Goal: Task Accomplishment & Management: Manage account settings

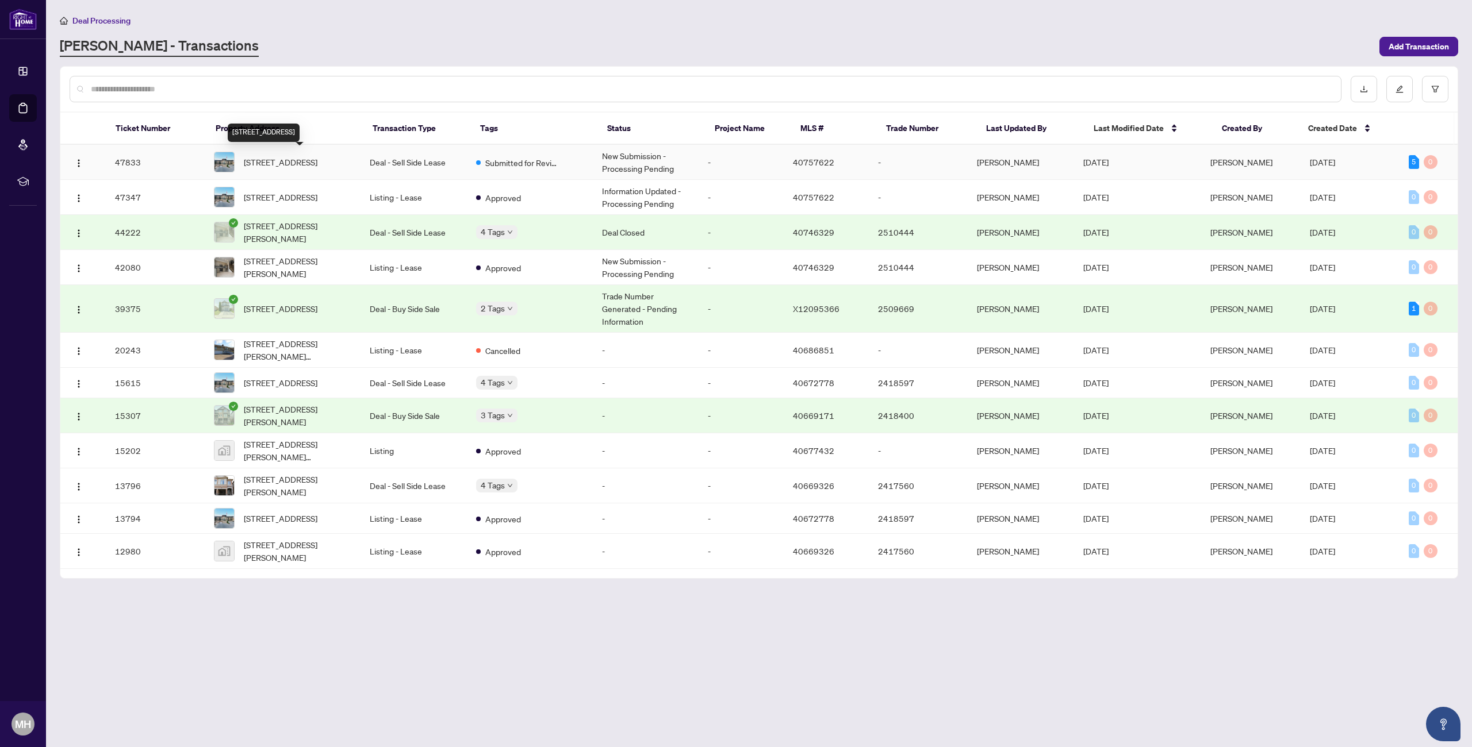
click at [269, 160] on span "[STREET_ADDRESS]" at bounding box center [281, 162] width 74 height 13
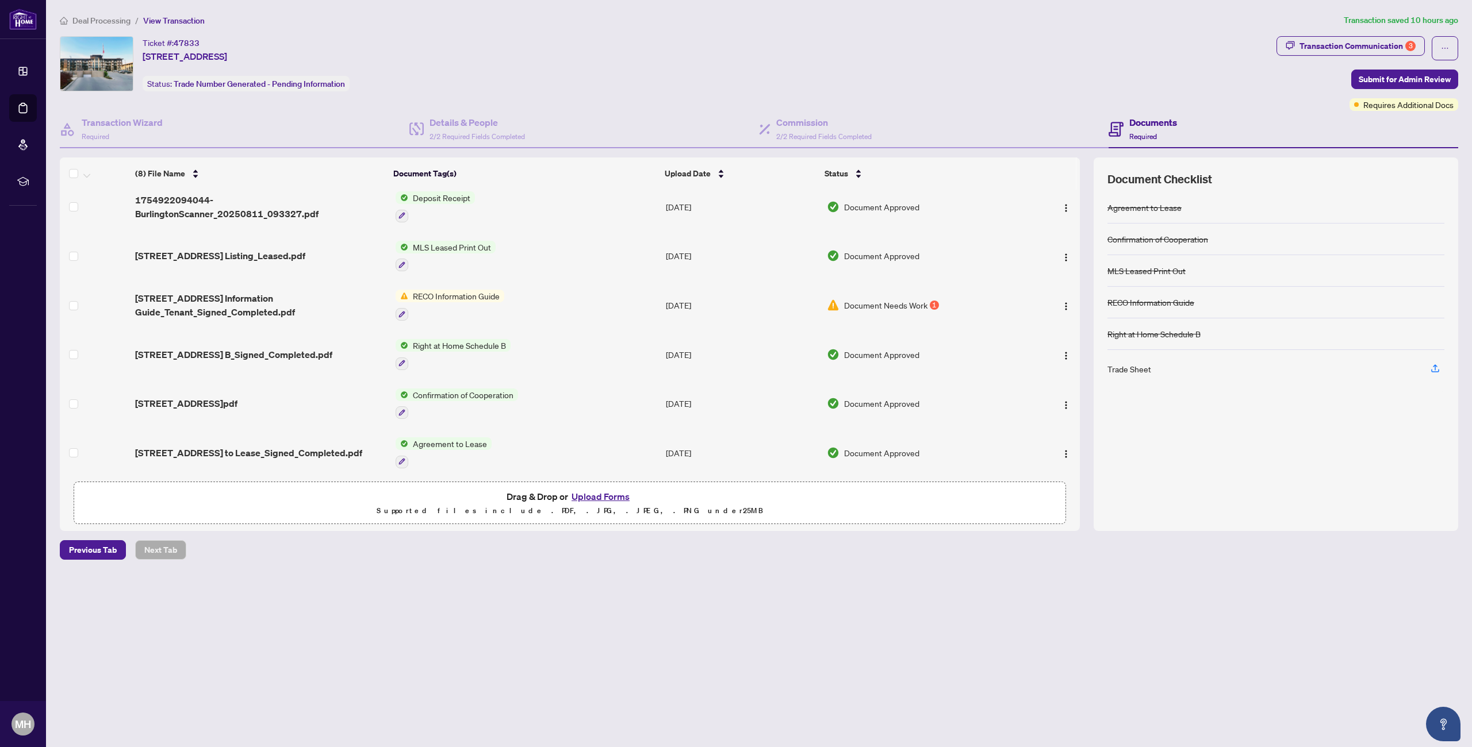
scroll to position [98, 0]
click at [902, 301] on span "Document Needs Work" at bounding box center [885, 303] width 83 height 13
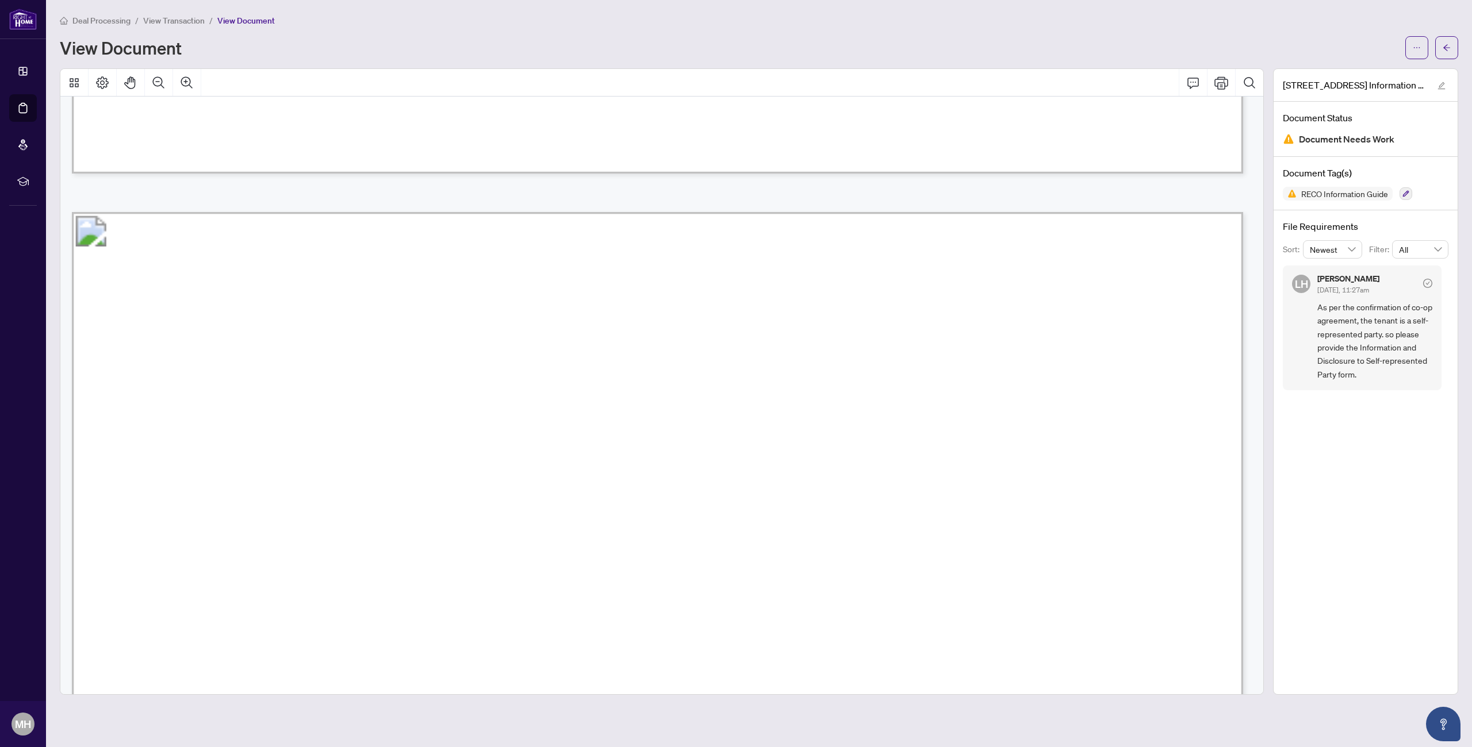
scroll to position [14873, 0]
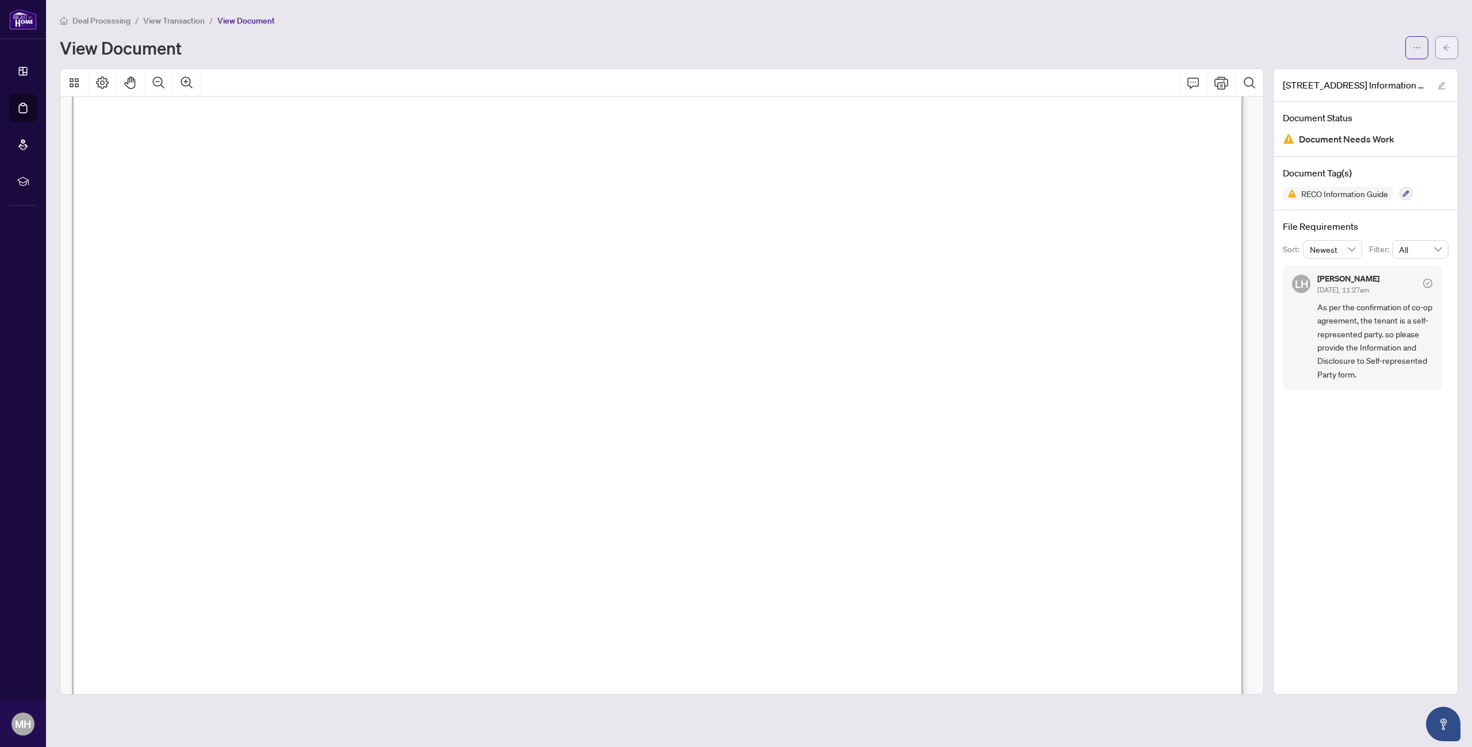
click at [1446, 44] on icon "arrow-left" at bounding box center [1447, 48] width 8 height 8
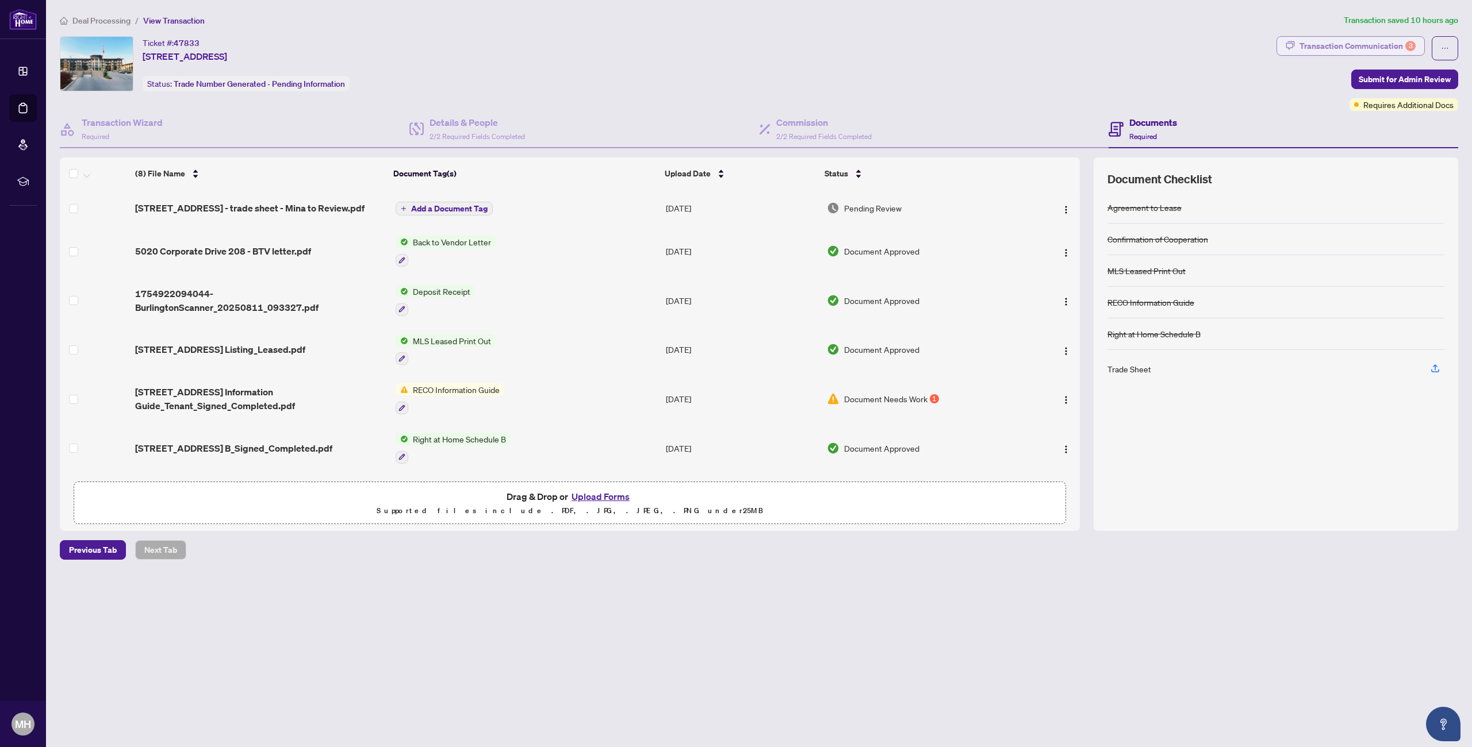
click at [1397, 43] on div "Transaction Communication 3" at bounding box center [1357, 46] width 116 height 18
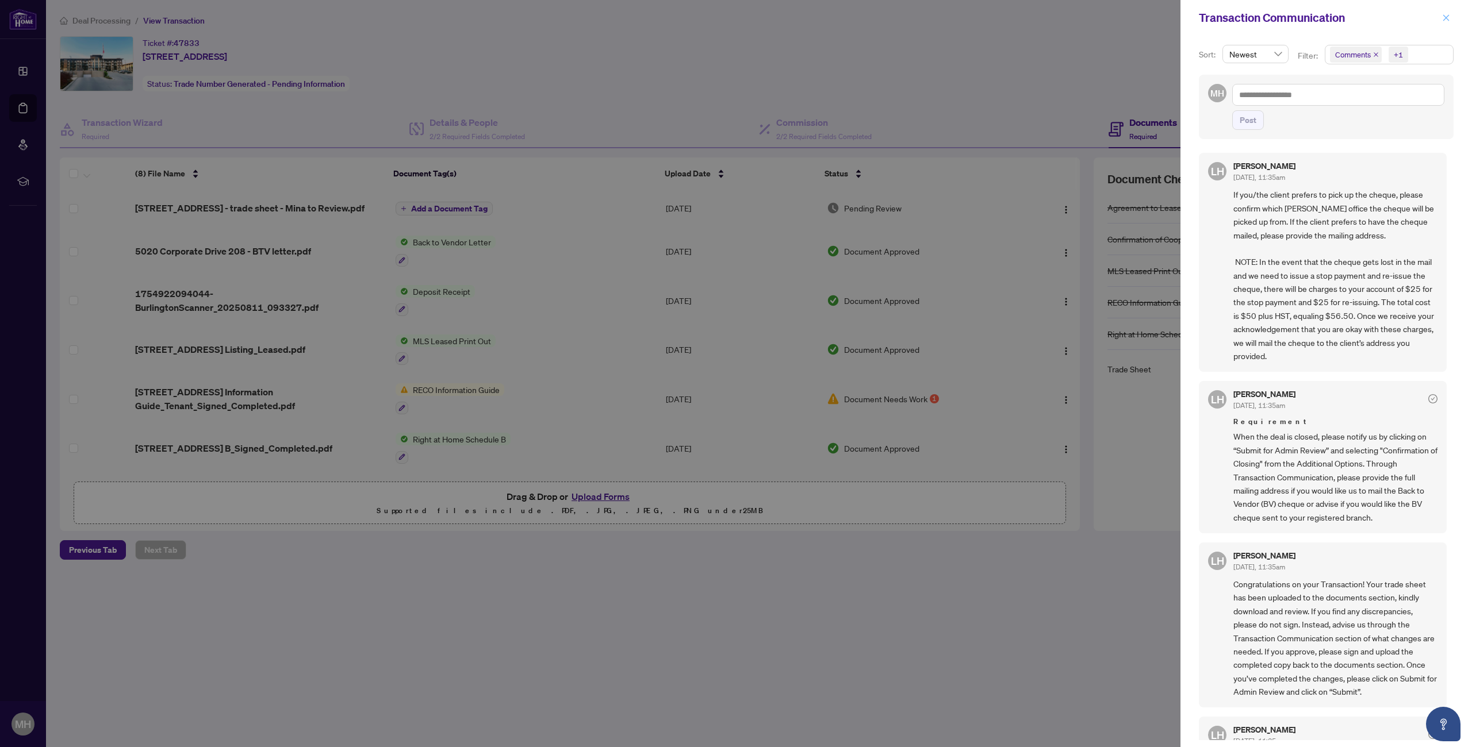
click at [1444, 18] on icon "close" at bounding box center [1446, 18] width 8 height 8
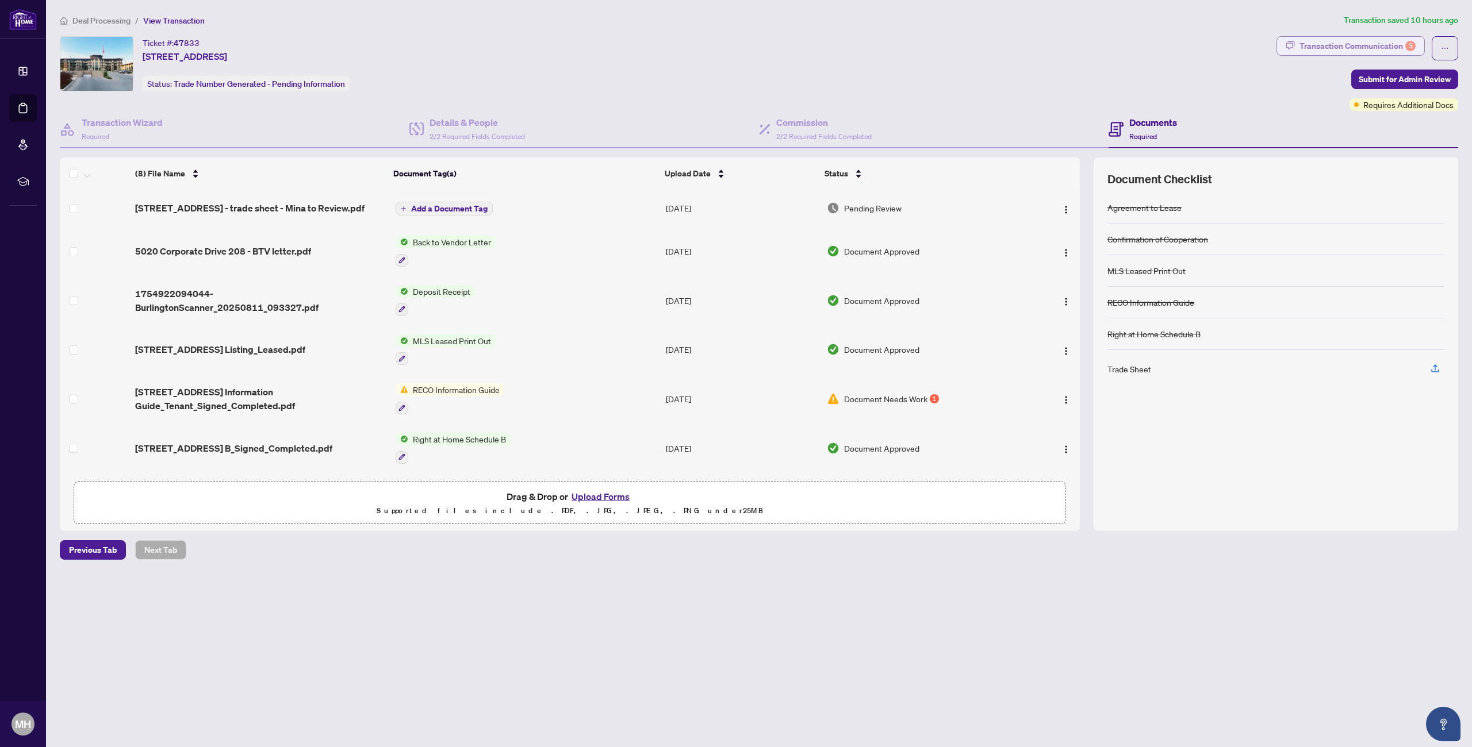
click at [1419, 47] on button "Transaction Communication 3" at bounding box center [1350, 46] width 148 height 20
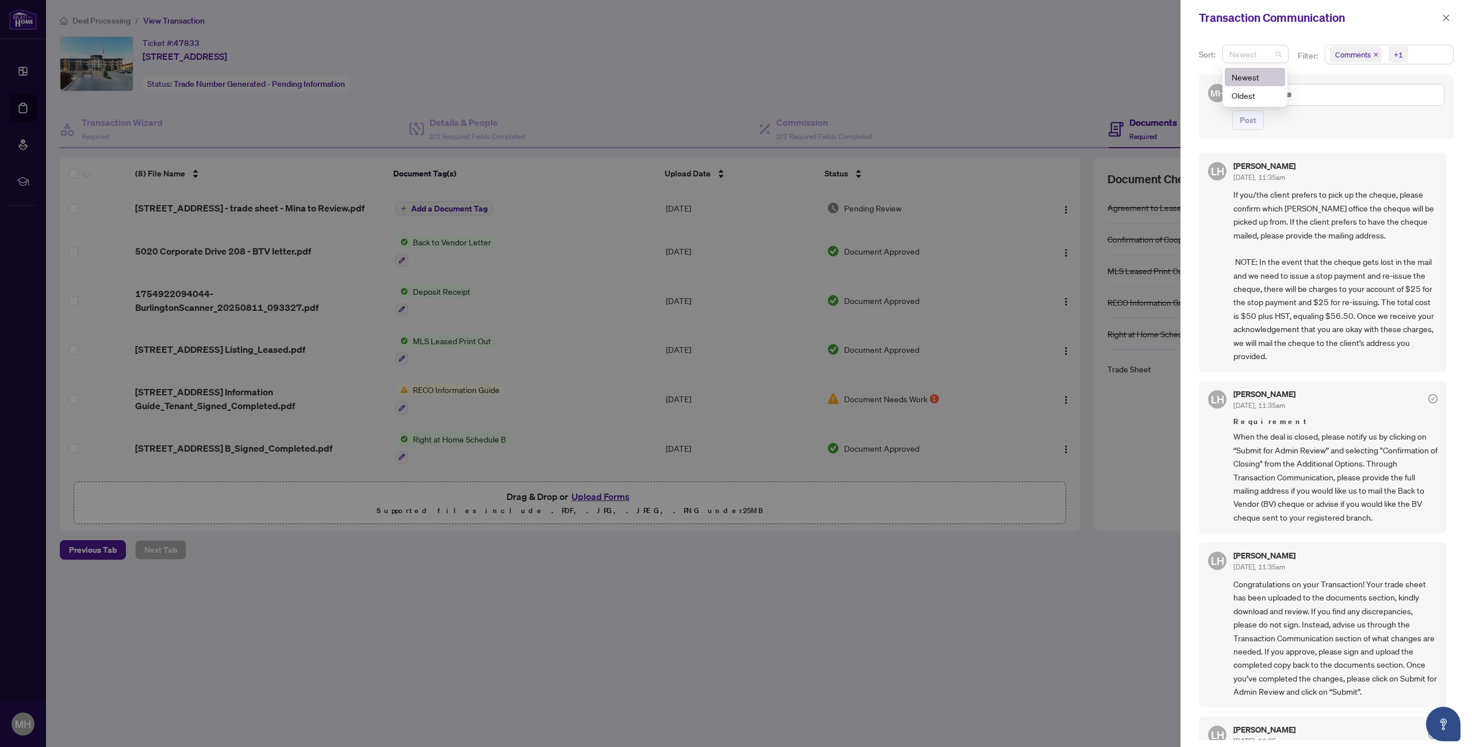
click at [1272, 56] on span "Newest" at bounding box center [1255, 53] width 52 height 17
click at [1276, 53] on span "Newest" at bounding box center [1255, 53] width 52 height 17
click at [1419, 54] on span "Comments +1" at bounding box center [1389, 54] width 128 height 18
click at [1381, 118] on span "Requirements" at bounding box center [1373, 118] width 51 height 10
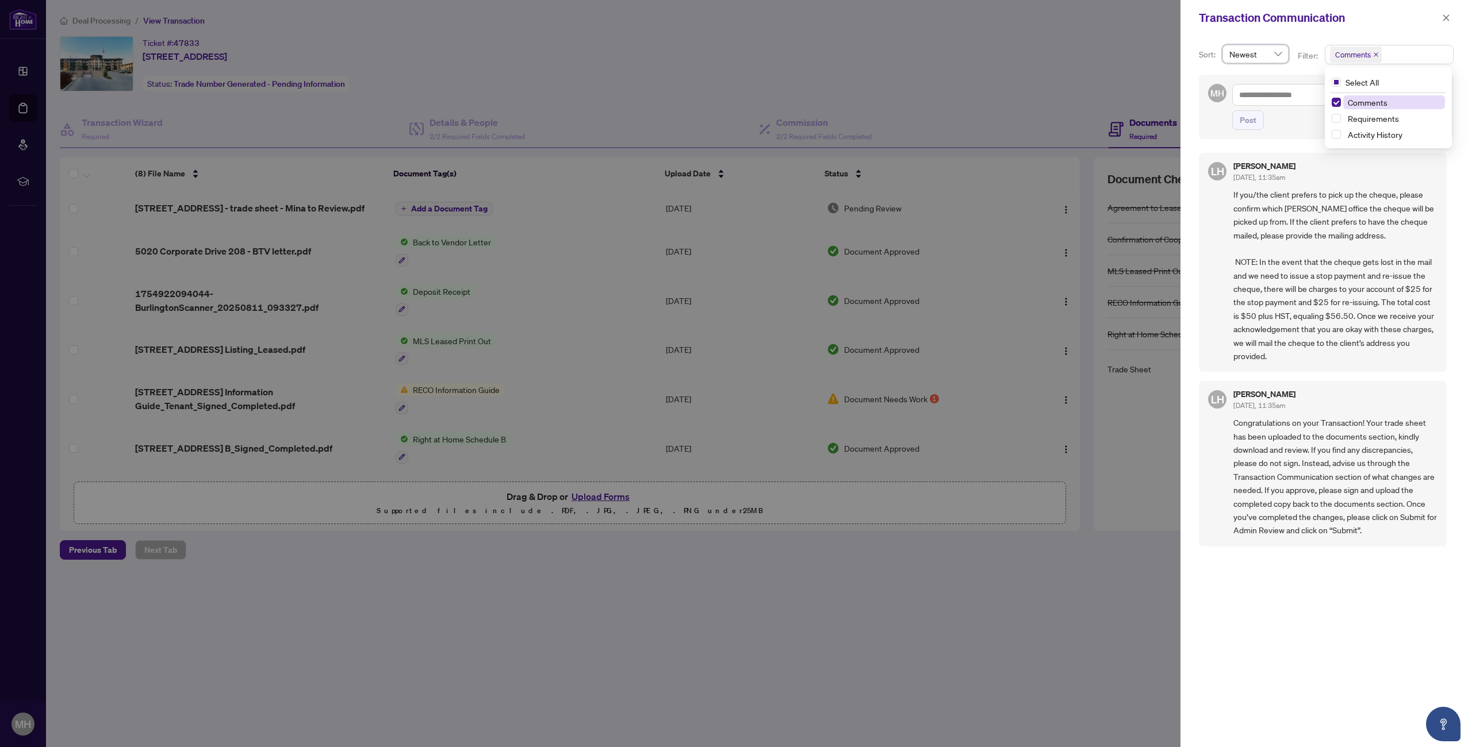
click at [1377, 104] on span "Comments" at bounding box center [1368, 102] width 40 height 10
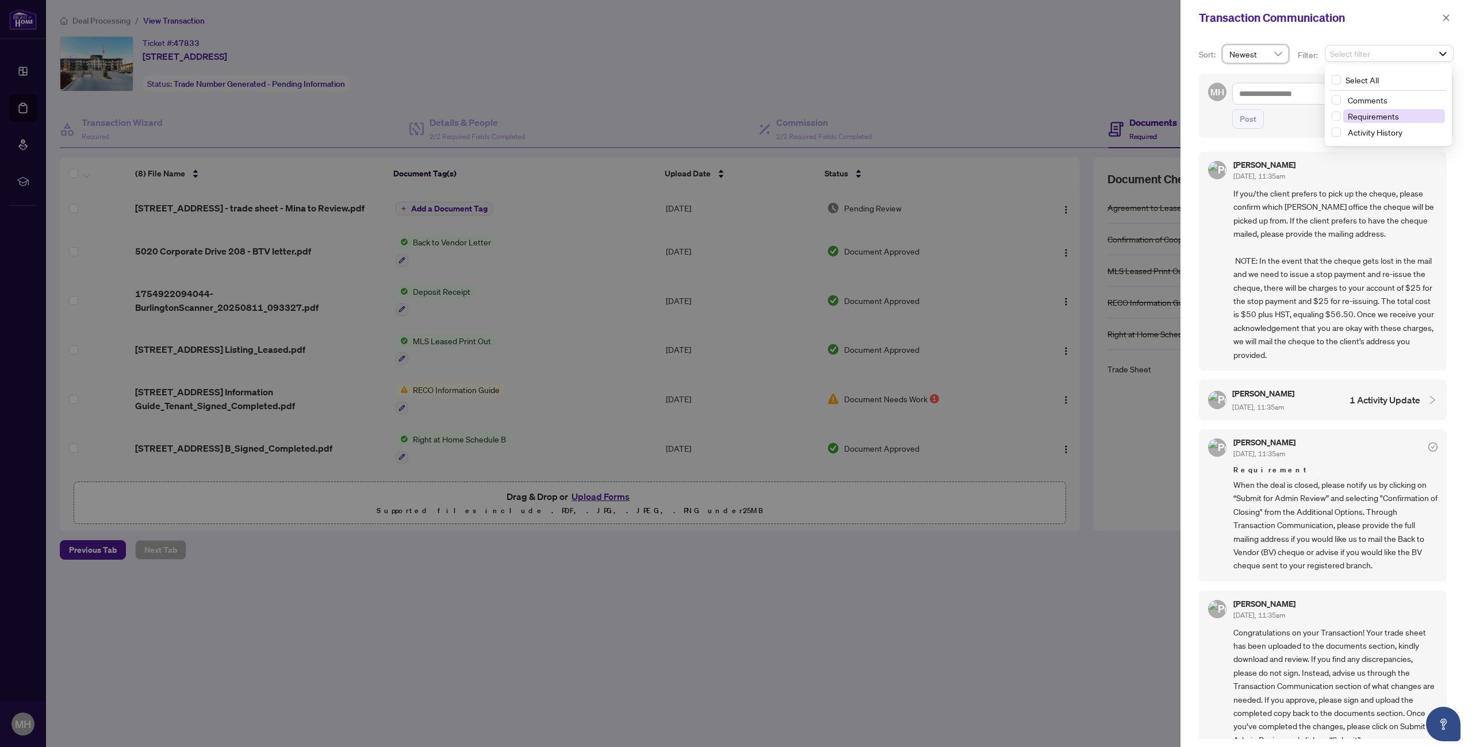
click at [1362, 114] on span "Requirements" at bounding box center [1373, 116] width 51 height 10
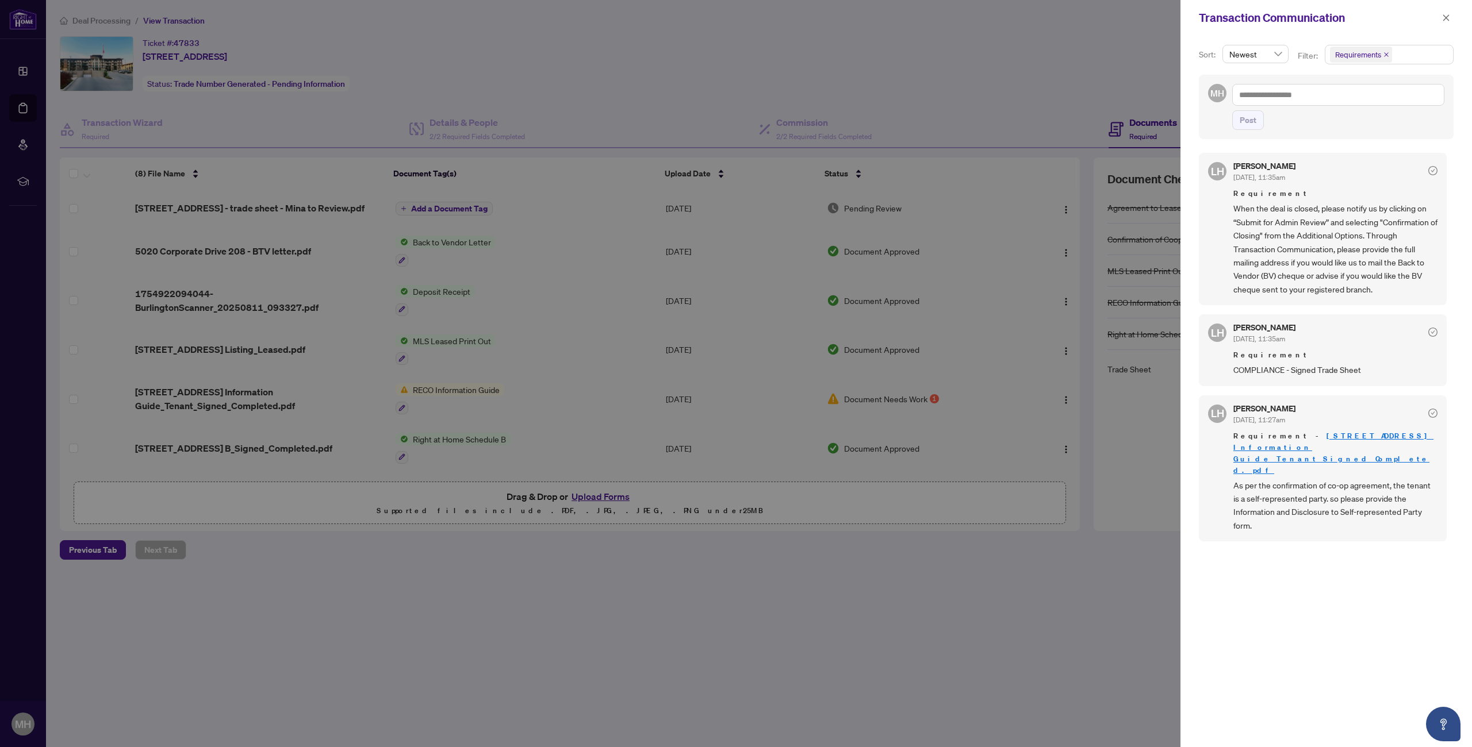
drag, startPoint x: 1339, startPoint y: 489, endPoint x: 1419, endPoint y: 489, distance: 79.9
click at [1419, 489] on span "As per the confirmation of co-op agreement, the tenant is a self-represented pa…" at bounding box center [1335, 506] width 204 height 54
drag, startPoint x: 1339, startPoint y: 491, endPoint x: 1248, endPoint y: 511, distance: 92.4
click at [1248, 511] on div "LH [PERSON_NAME] [DATE], 11:27am Requirement - 5020 Corporate Drive 208_RECO In…" at bounding box center [1323, 469] width 248 height 147
copy span "Self-represented Party form."
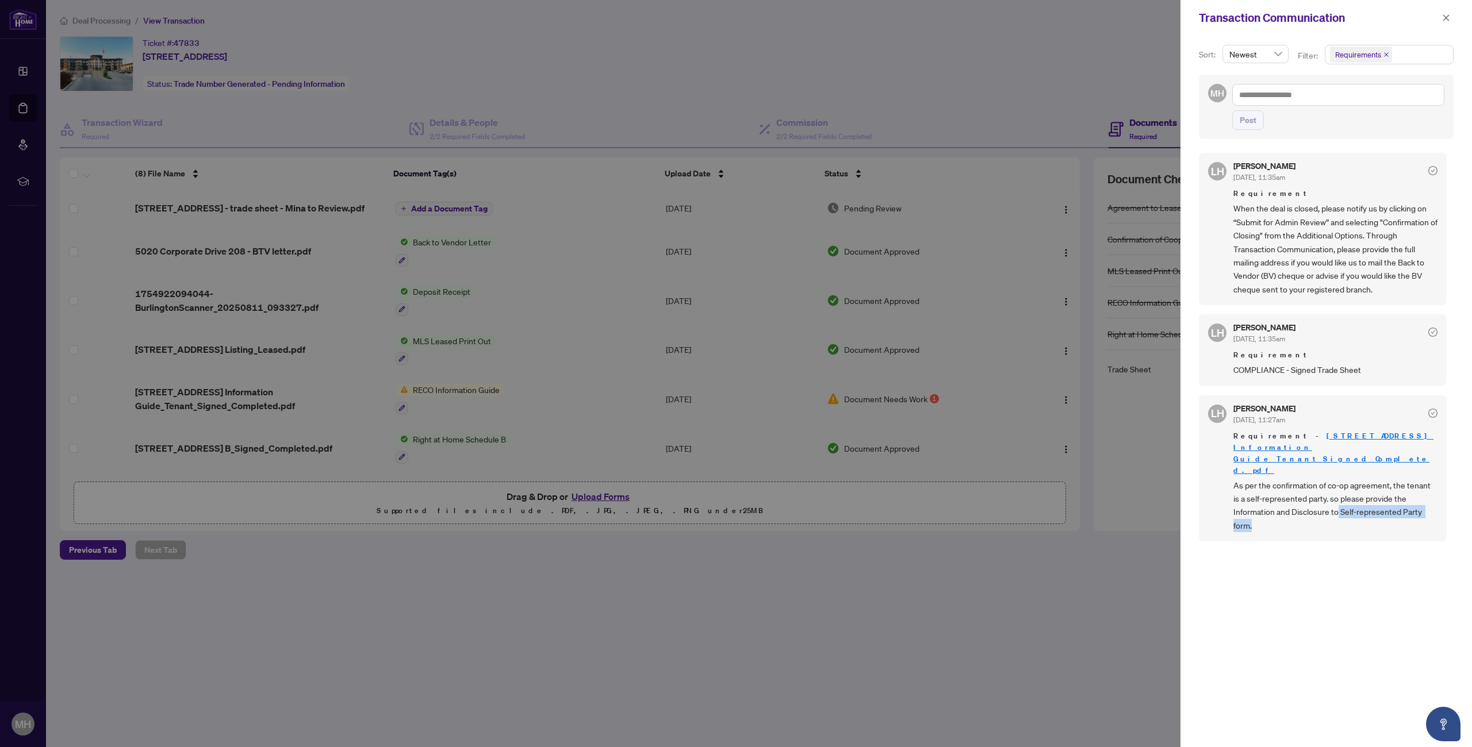
drag, startPoint x: 1445, startPoint y: 17, endPoint x: 1410, endPoint y: 0, distance: 38.3
click at [1445, 17] on icon "close" at bounding box center [1446, 18] width 8 height 8
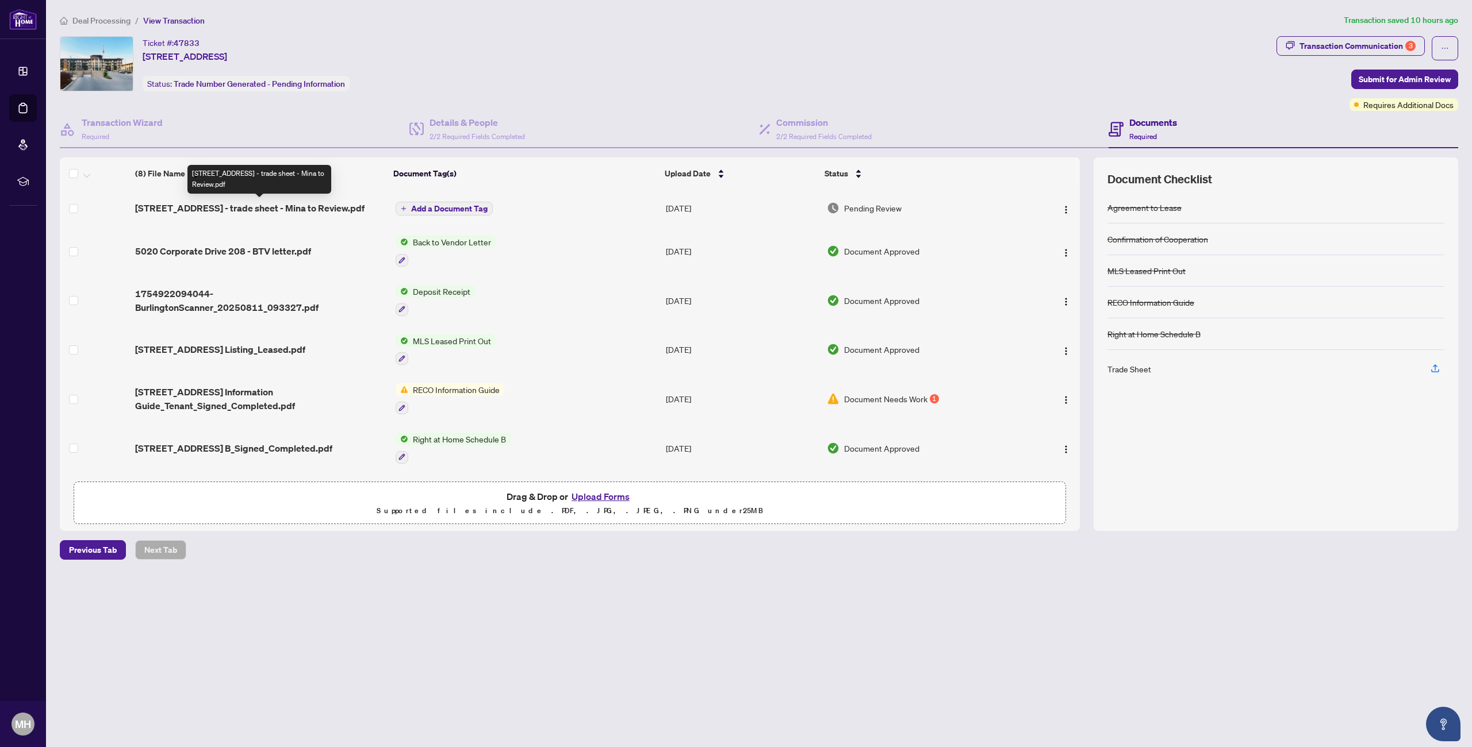
click at [310, 206] on span "[STREET_ADDRESS] - trade sheet - Mina to Review.pdf" at bounding box center [249, 208] width 229 height 14
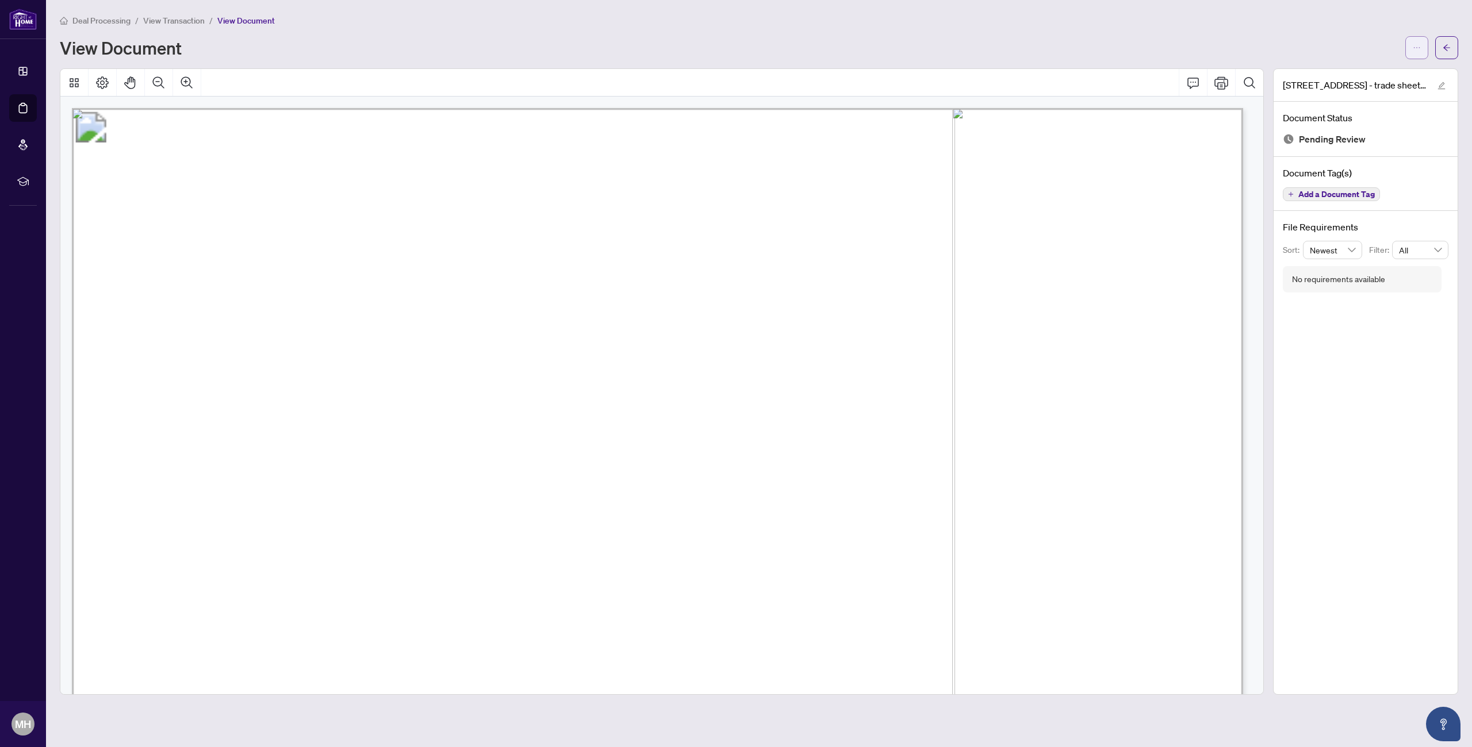
click at [1411, 47] on button "button" at bounding box center [1416, 47] width 23 height 23
click at [1368, 75] on span "Download" at bounding box center [1375, 72] width 87 height 13
click at [1441, 45] on button "button" at bounding box center [1446, 47] width 23 height 23
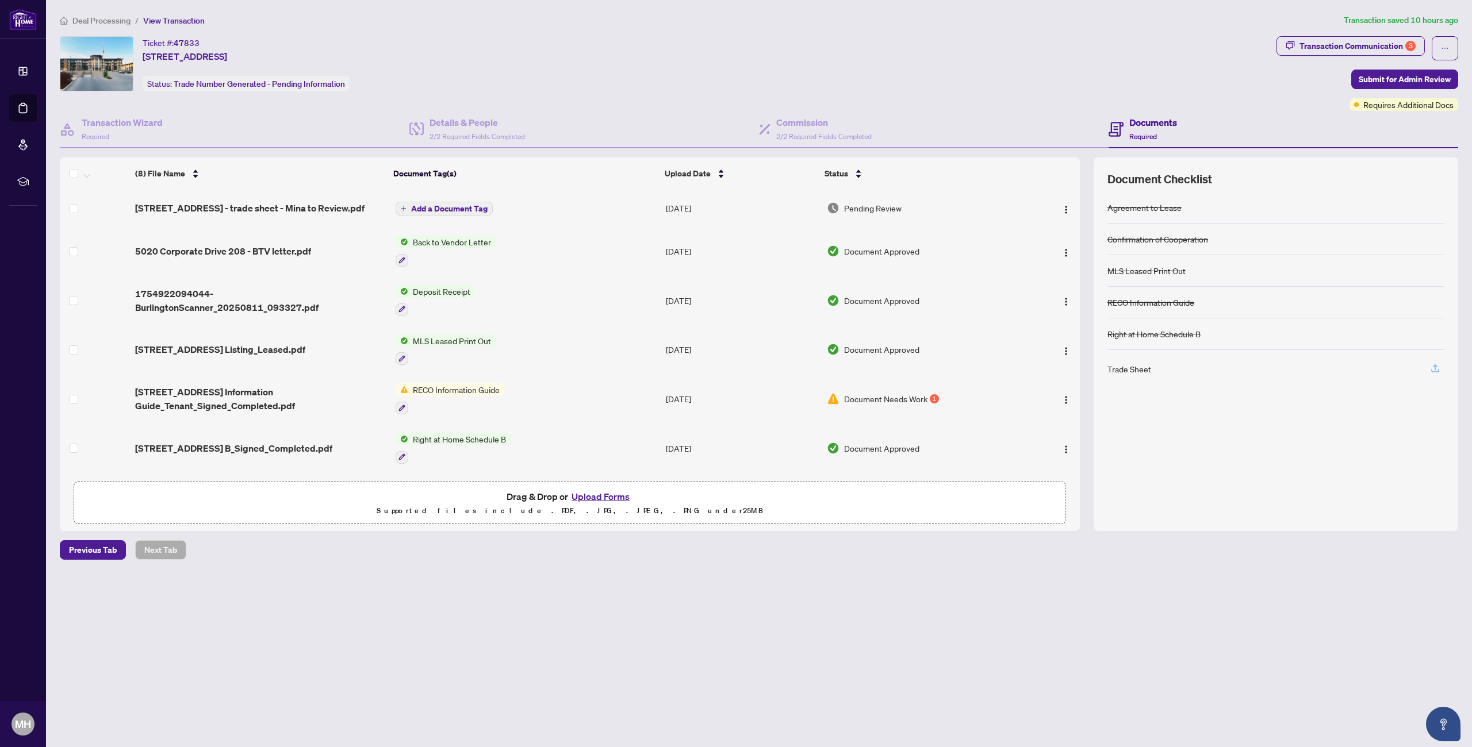
click at [1435, 367] on icon "button" at bounding box center [1435, 368] width 5 height 6
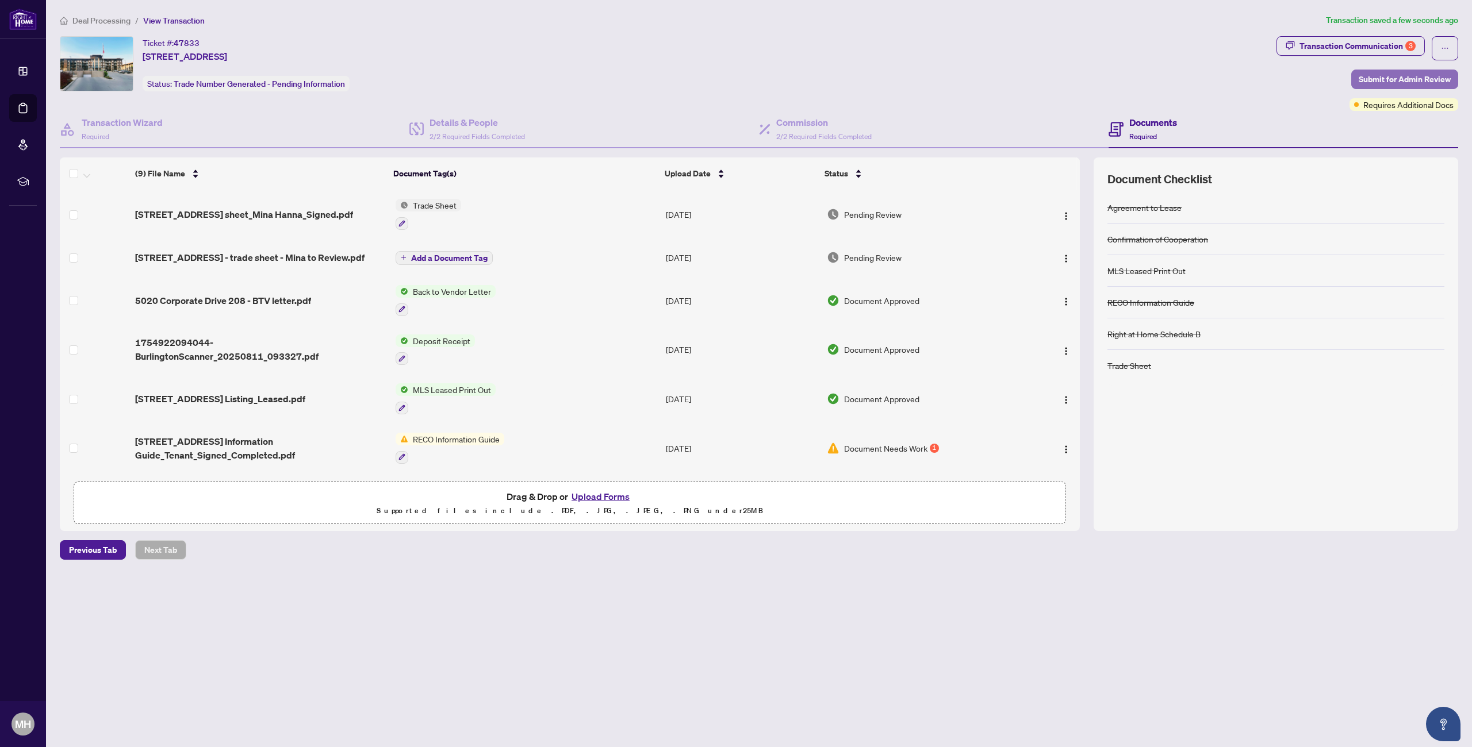
click at [1406, 78] on span "Submit for Admin Review" at bounding box center [1405, 79] width 92 height 18
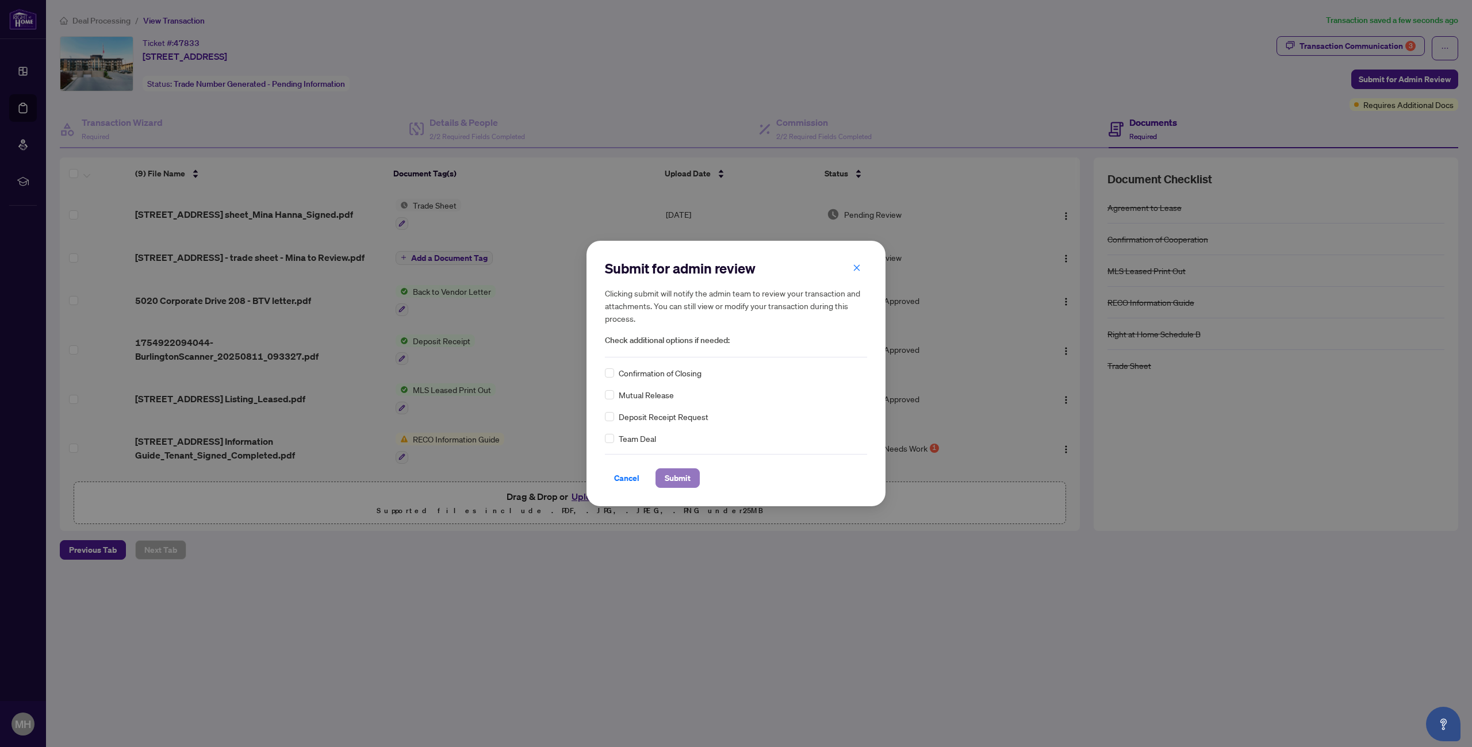
click at [675, 478] on span "Submit" at bounding box center [678, 478] width 26 height 18
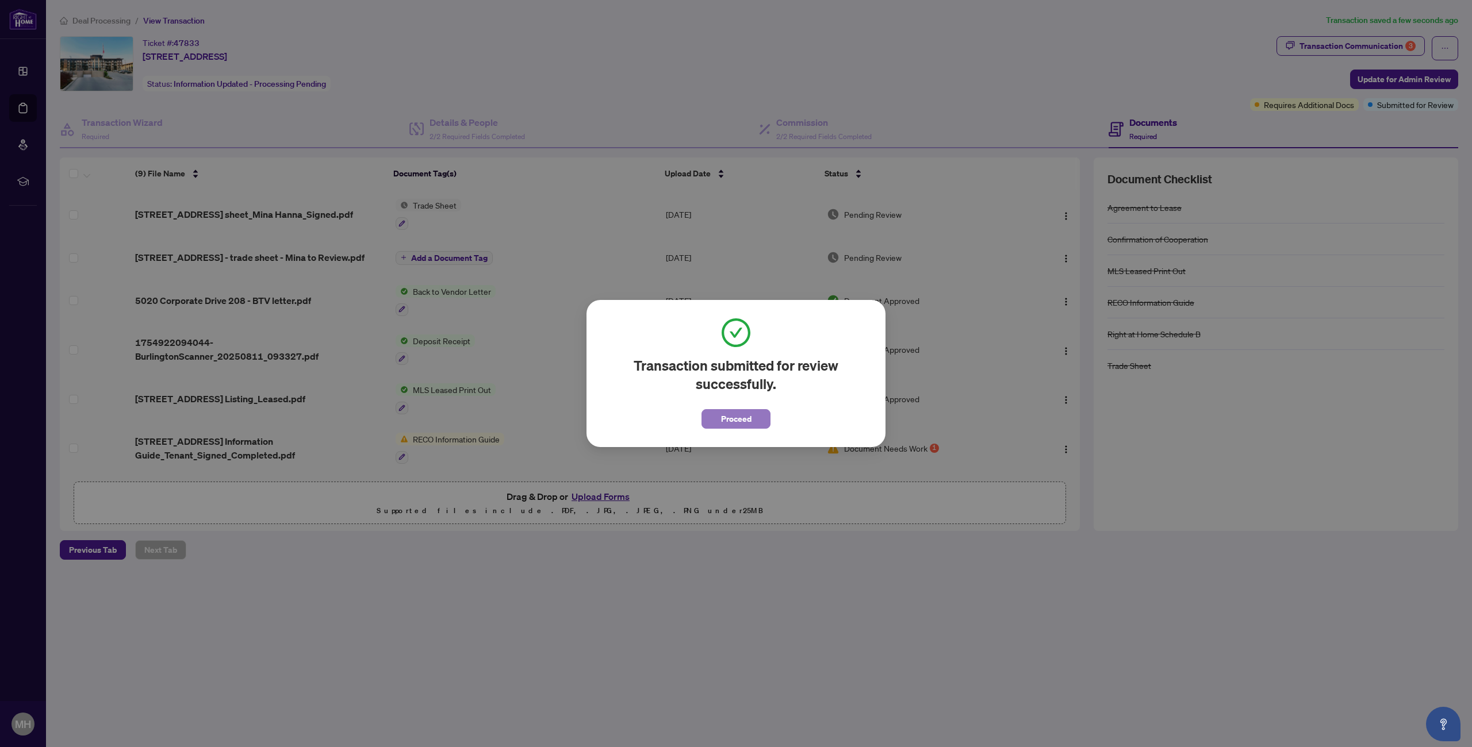
click at [729, 420] on span "Proceed" at bounding box center [736, 419] width 30 height 18
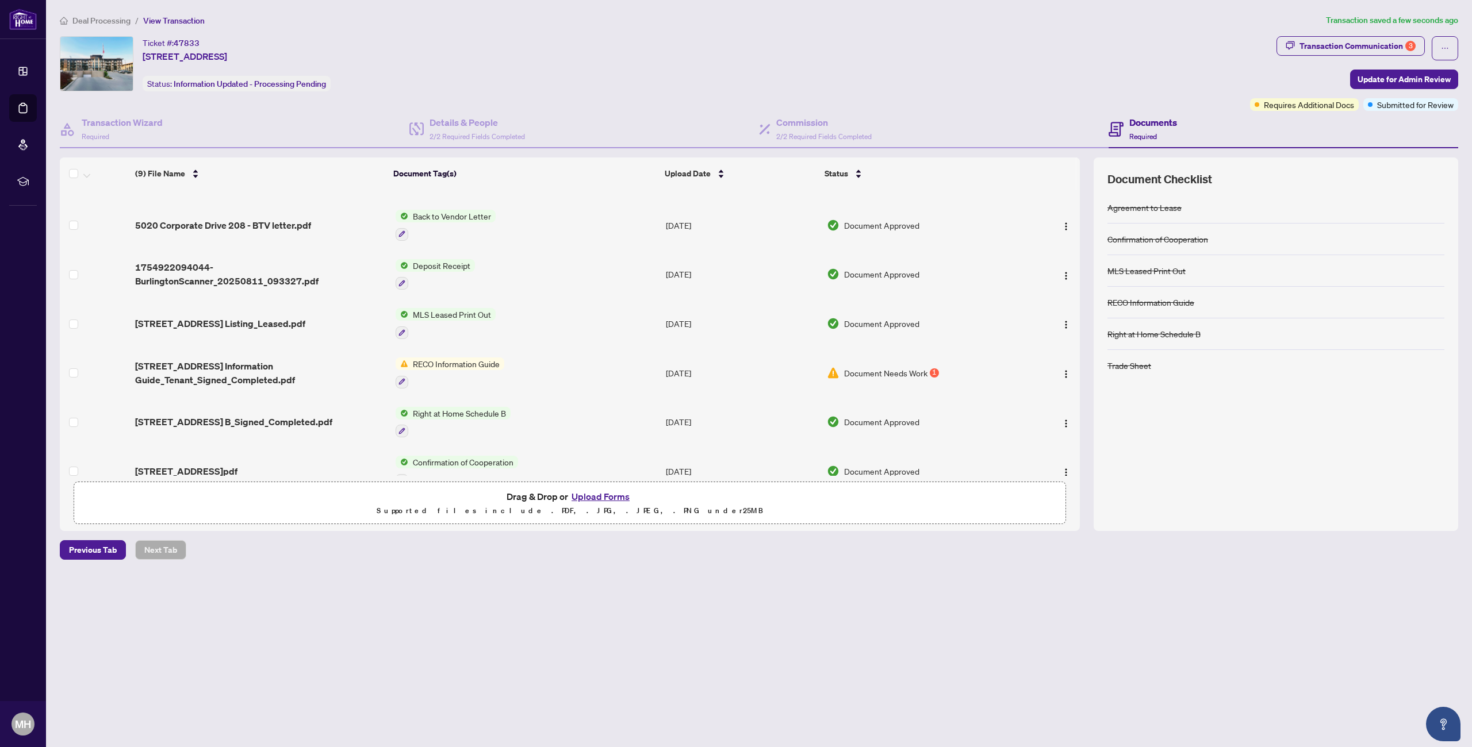
scroll to position [81, 0]
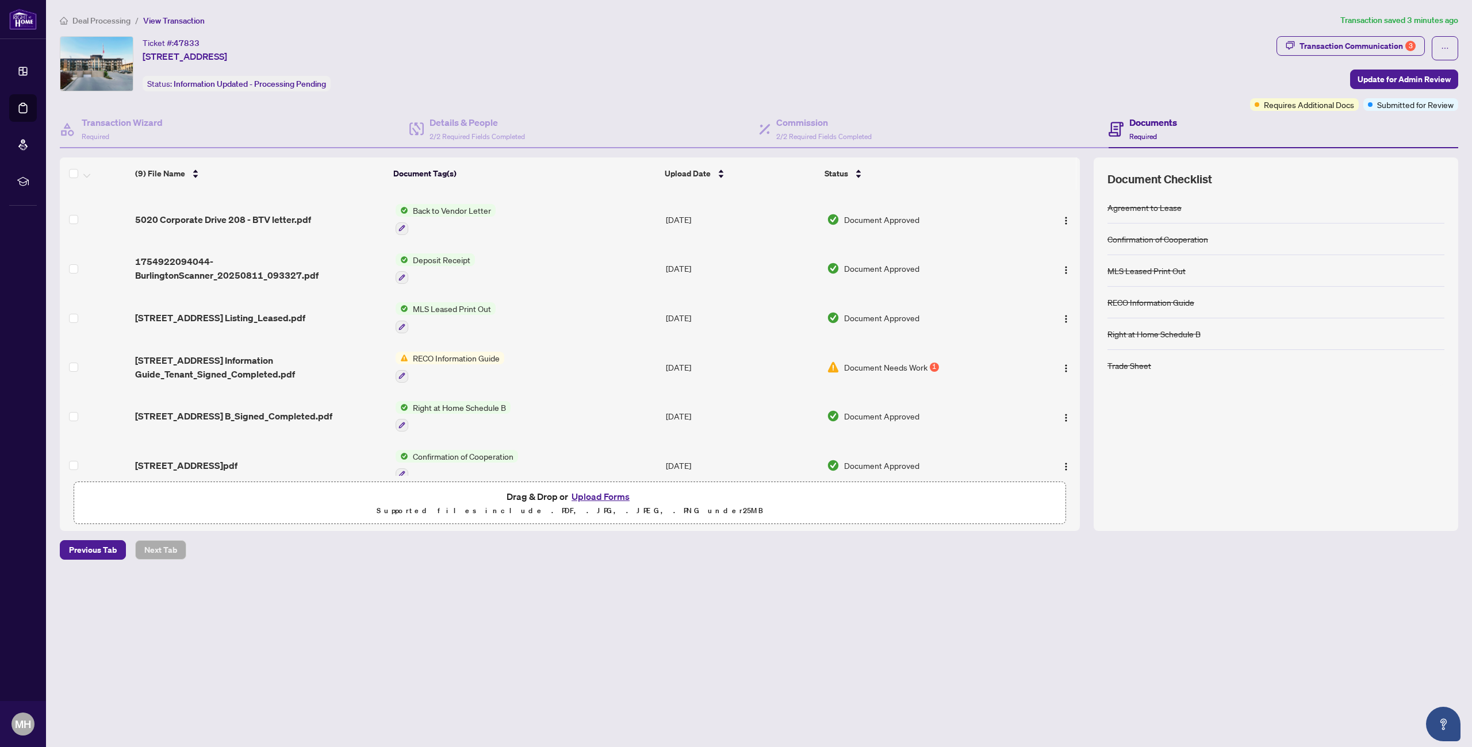
click at [469, 365] on div "RECO Information Guide" at bounding box center [450, 367] width 109 height 31
click at [899, 368] on span "Document Needs Work" at bounding box center [885, 367] width 83 height 13
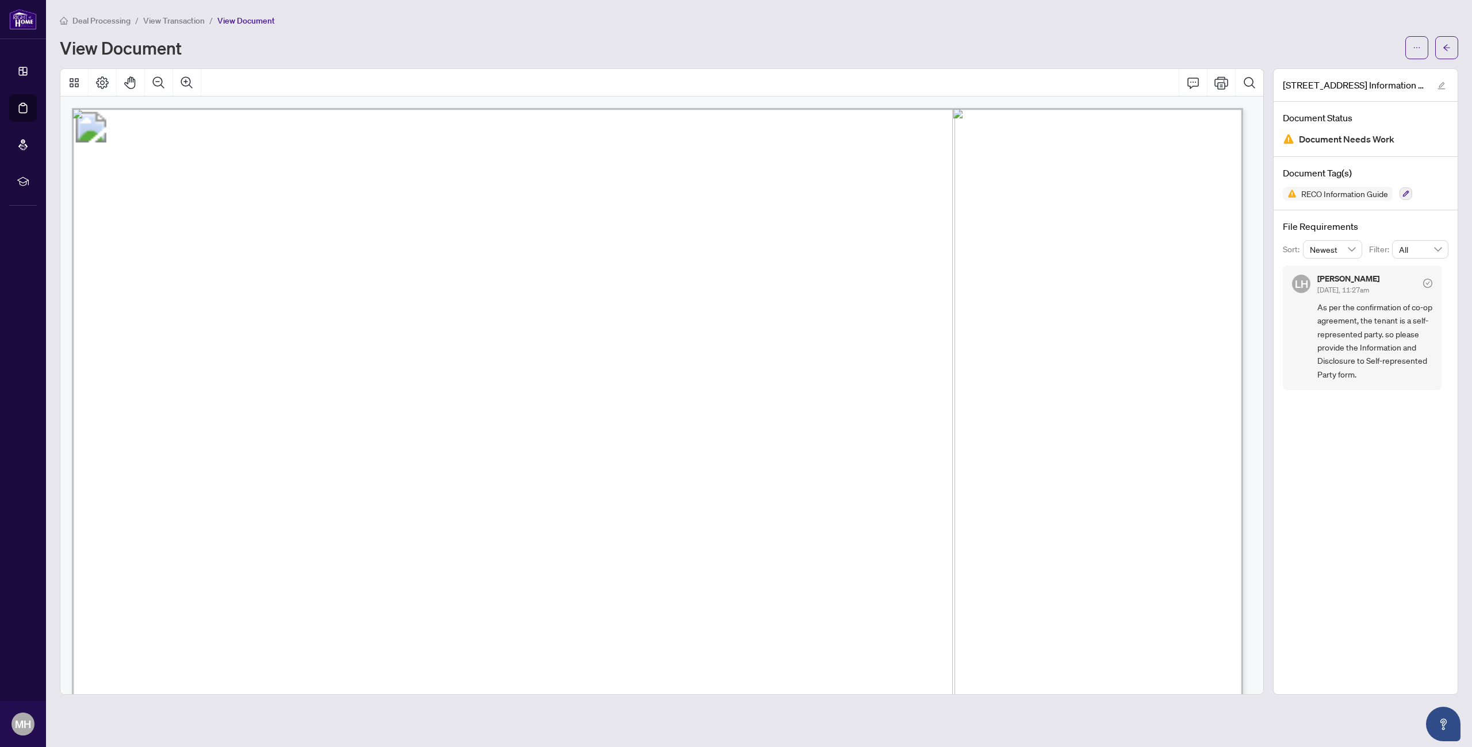
click at [1350, 136] on span "Document Needs Work" at bounding box center [1346, 140] width 95 height 16
click at [1289, 140] on img at bounding box center [1288, 138] width 11 height 11
drag, startPoint x: 1332, startPoint y: 359, endPoint x: 1398, endPoint y: 379, distance: 69.1
click at [1398, 379] on span "As per the confirmation of co-op agreement, the tenant is a self-represented pa…" at bounding box center [1374, 341] width 115 height 80
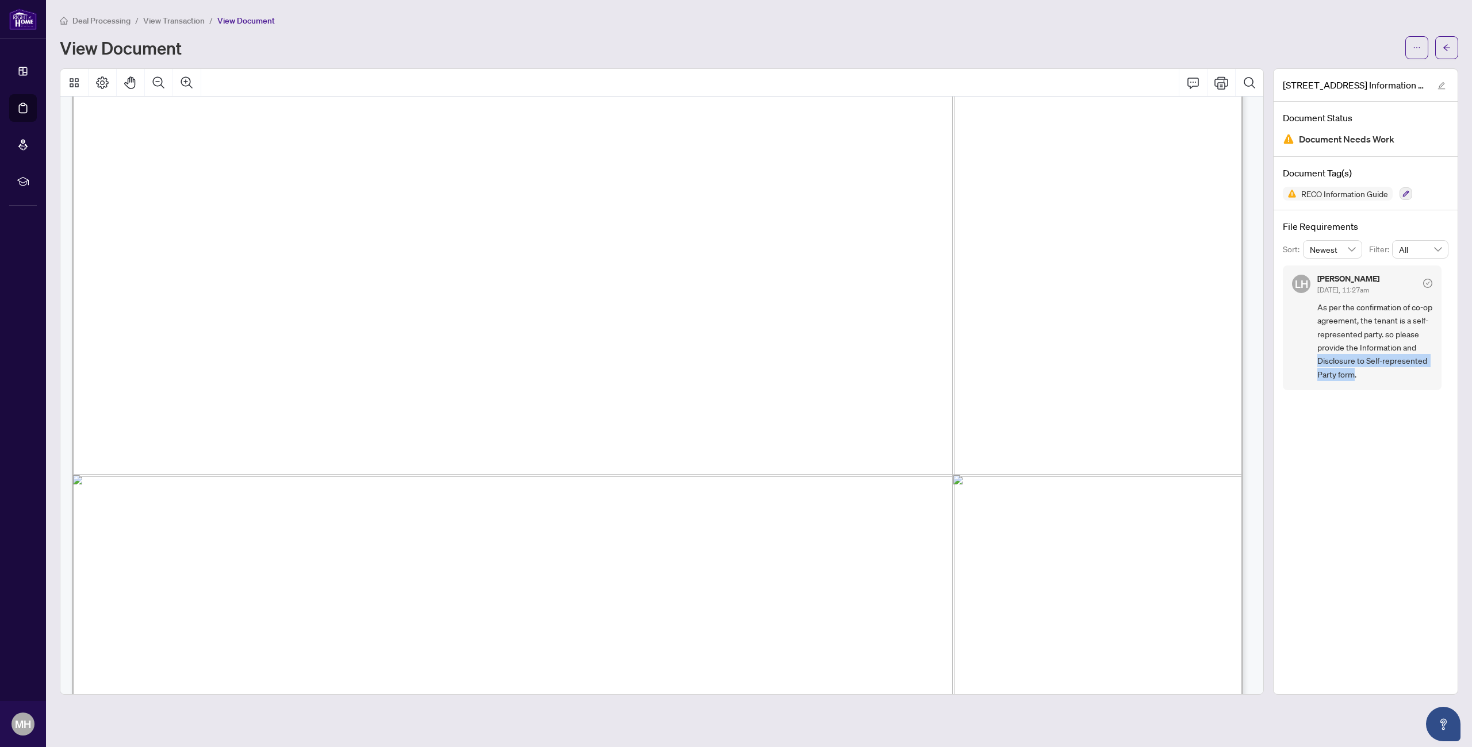
copy span "Disclosure to Self-represented Party form"
